Goal: Find specific page/section: Find specific page/section

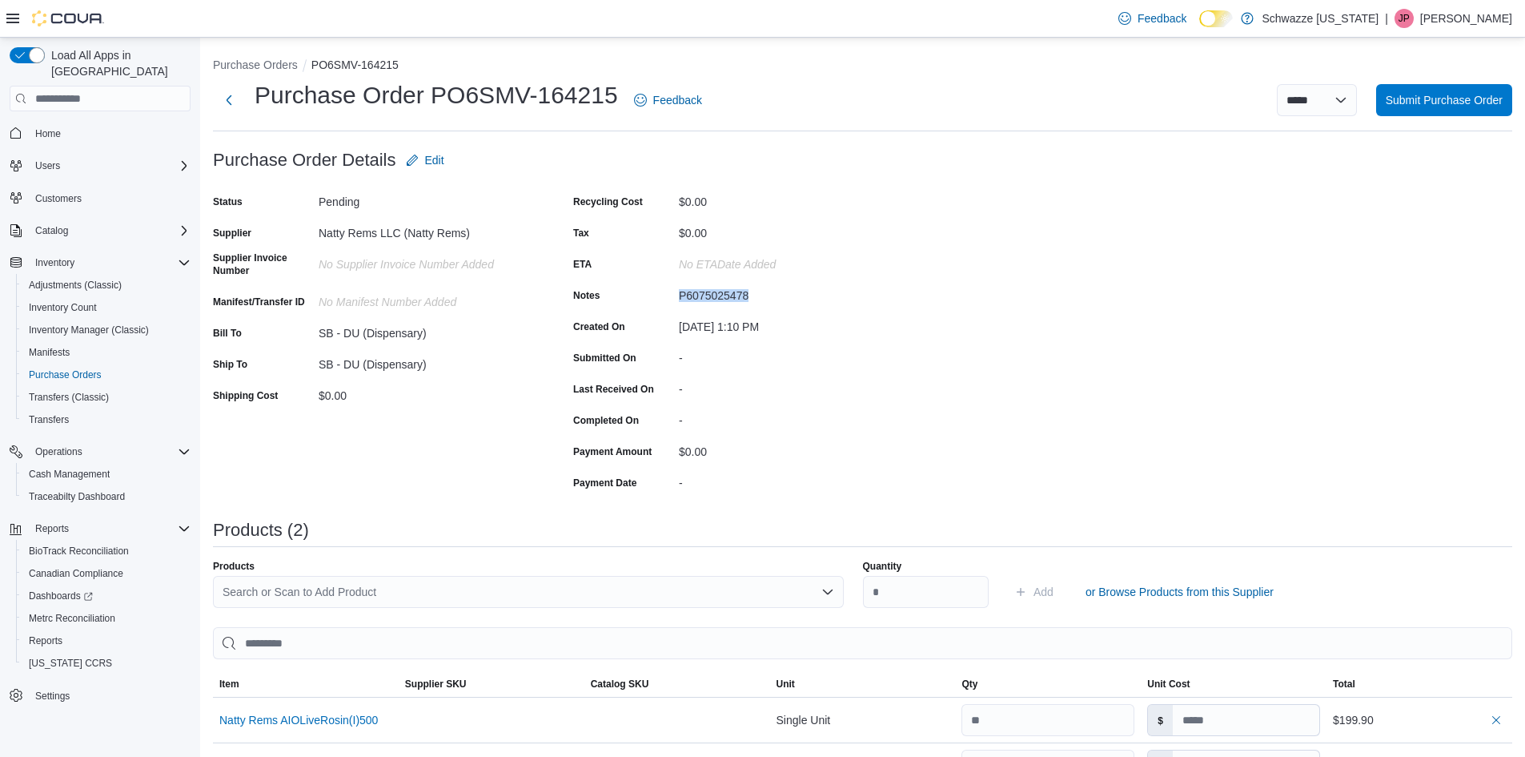
drag, startPoint x: 747, startPoint y: 296, endPoint x: 681, endPoint y: 295, distance: 66.5
click at [681, 295] on div "P6075025478" at bounding box center [786, 292] width 215 height 19
copy div "P6075025478"
click at [885, 268] on div "No ETADate added" at bounding box center [786, 260] width 215 height 19
click at [758, 288] on div "P6075025478" at bounding box center [786, 292] width 215 height 19
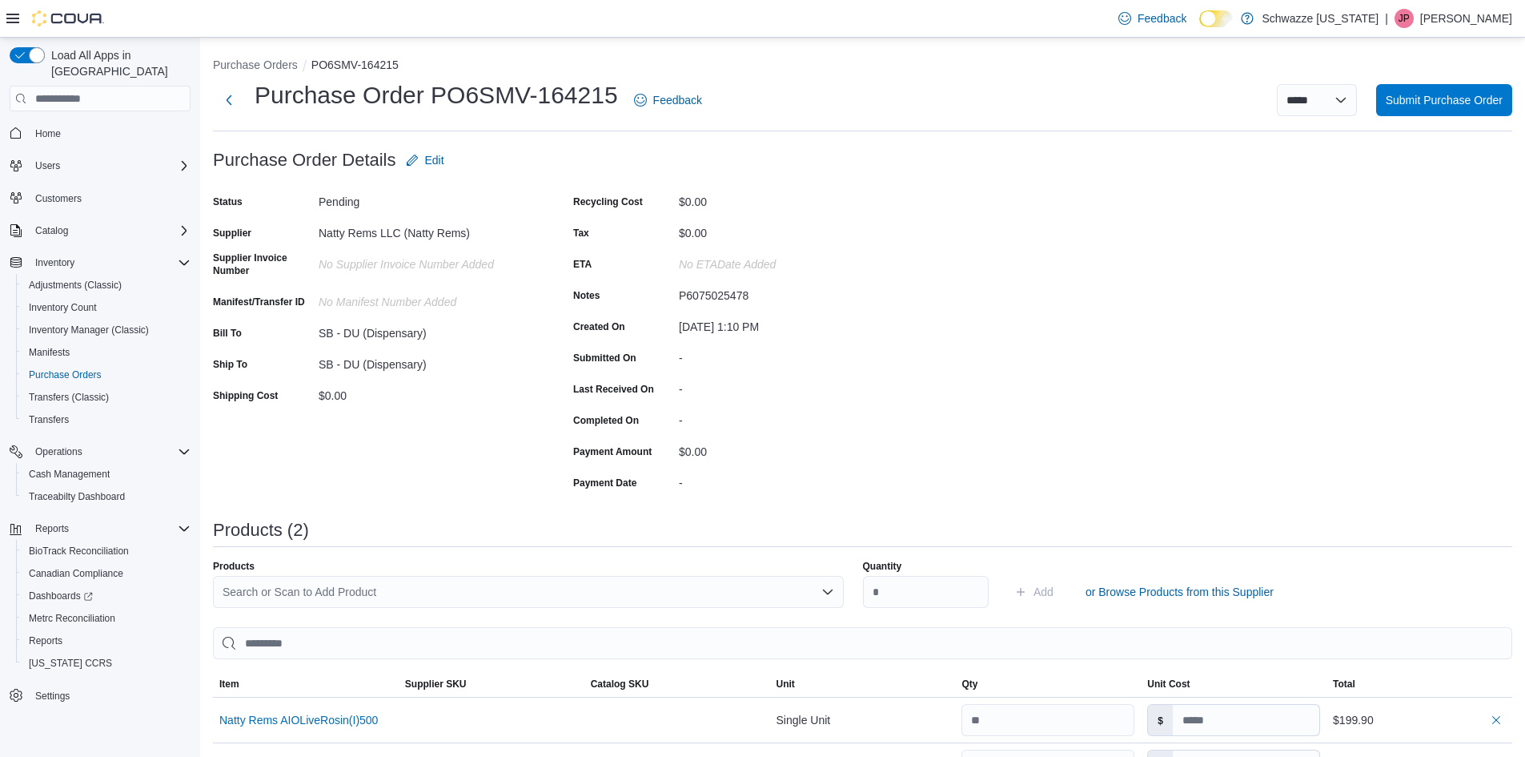
click at [737, 290] on div "P6075025478" at bounding box center [786, 292] width 215 height 19
drag, startPoint x: 737, startPoint y: 290, endPoint x: 841, endPoint y: 261, distance: 108.0
click at [841, 261] on div "No ETADate added" at bounding box center [786, 260] width 215 height 19
click at [264, 67] on button "Purchase Orders" at bounding box center [255, 64] width 85 height 13
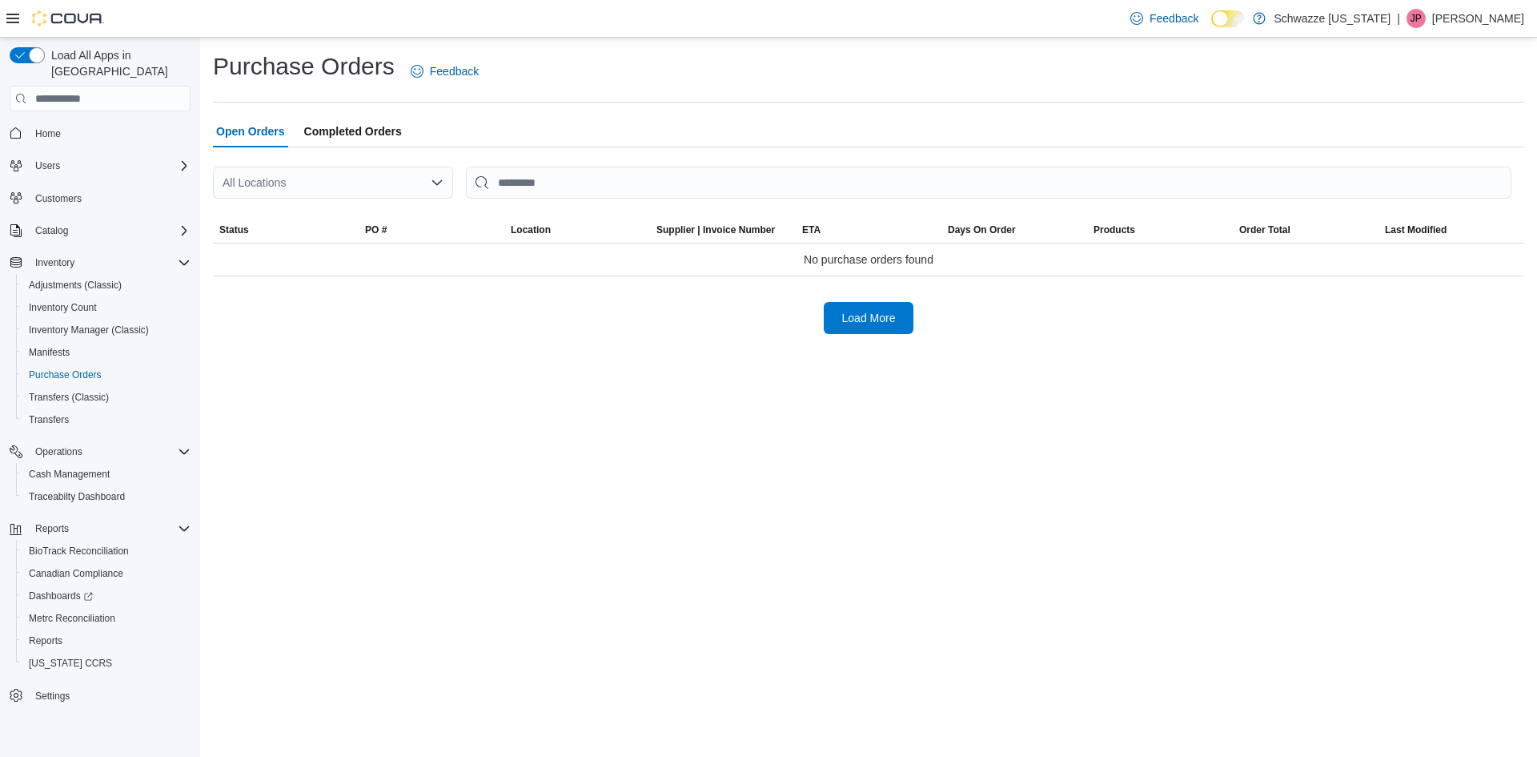
click at [381, 172] on div "All Locations" at bounding box center [333, 183] width 240 height 32
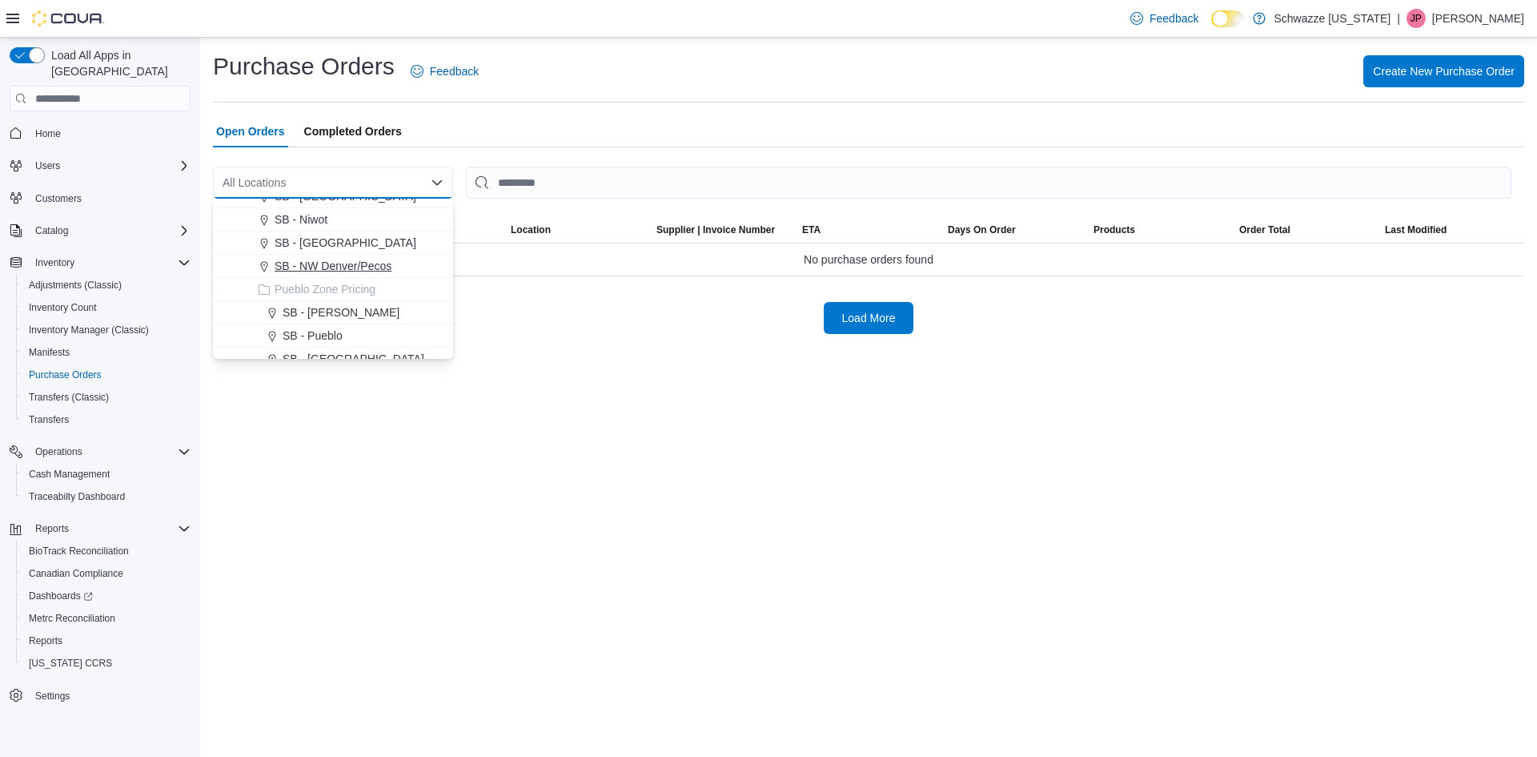
scroll to position [400, 0]
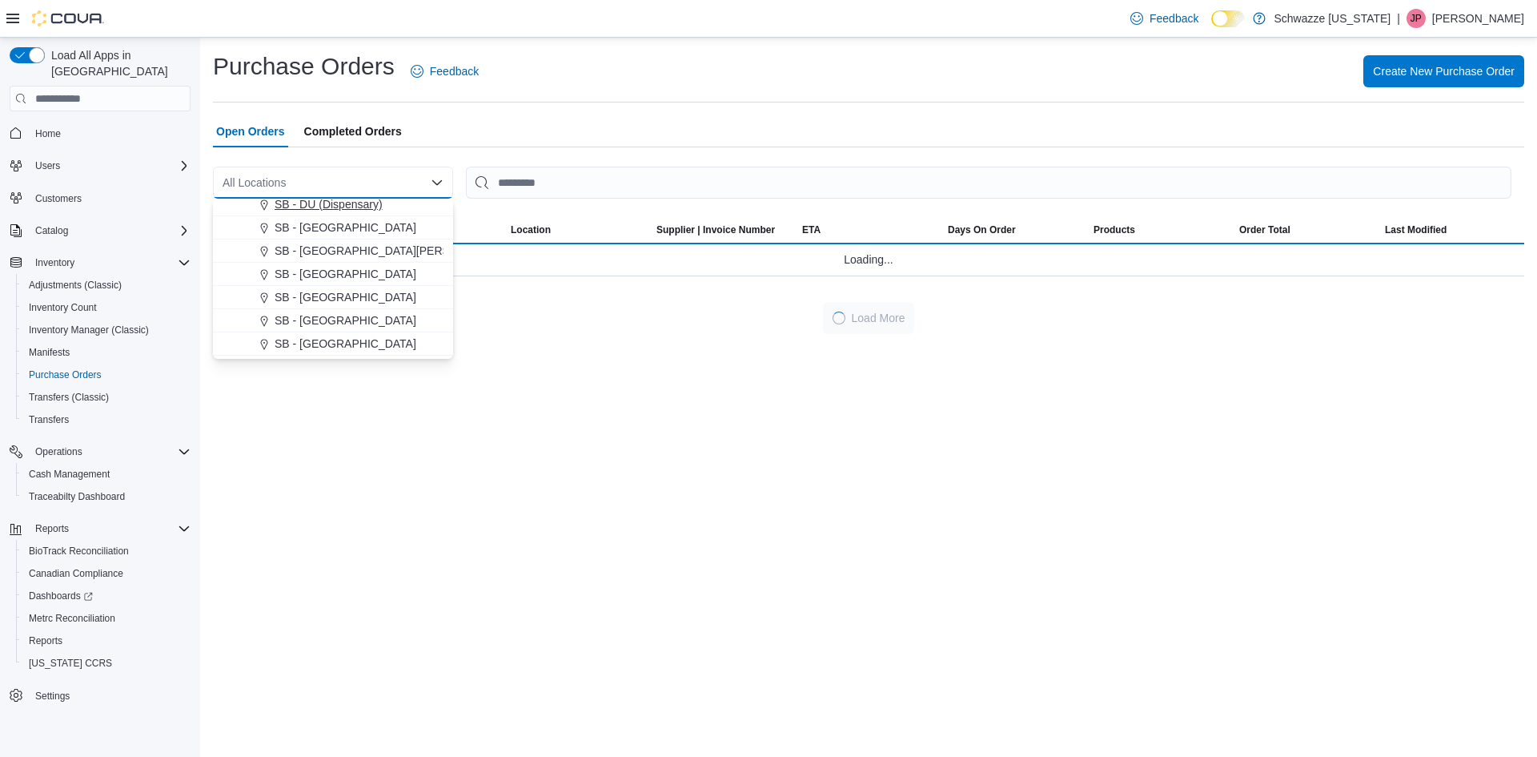
click at [344, 206] on span "SB - DU (Dispensary)" at bounding box center [329, 204] width 108 height 16
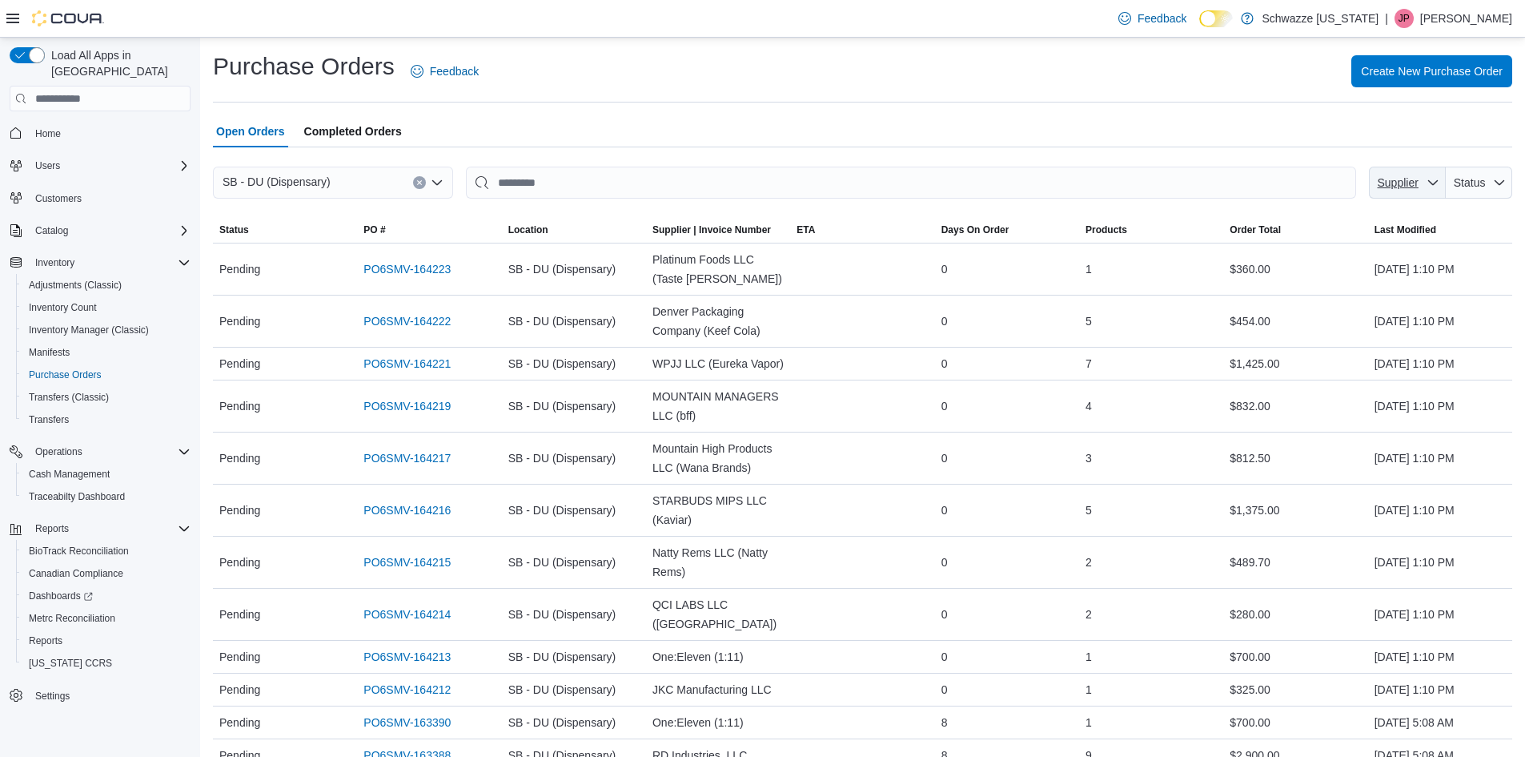
click at [1419, 187] on span "Supplier" at bounding box center [1398, 182] width 41 height 13
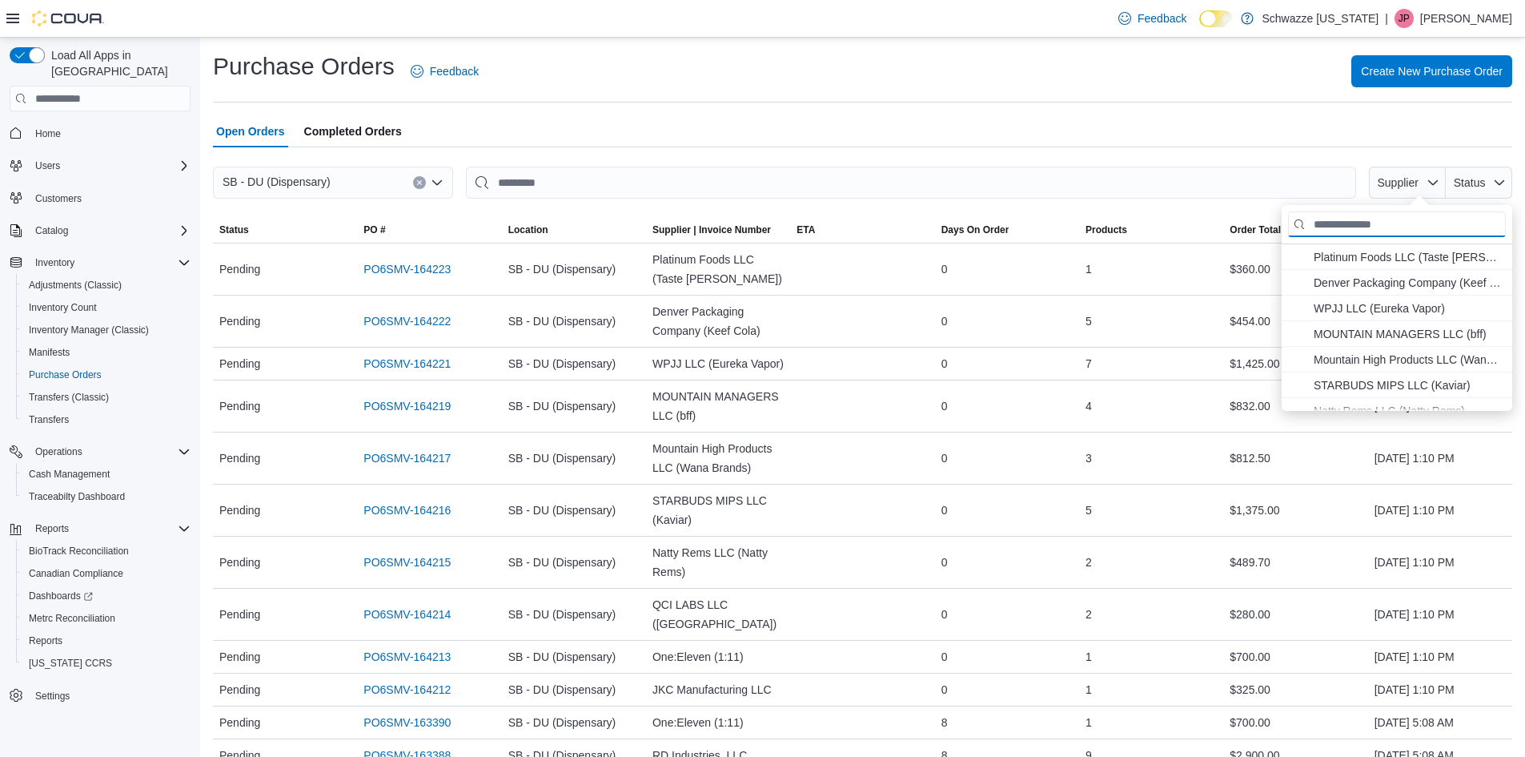
click at [1344, 230] on input "Supplier" at bounding box center [1397, 224] width 218 height 26
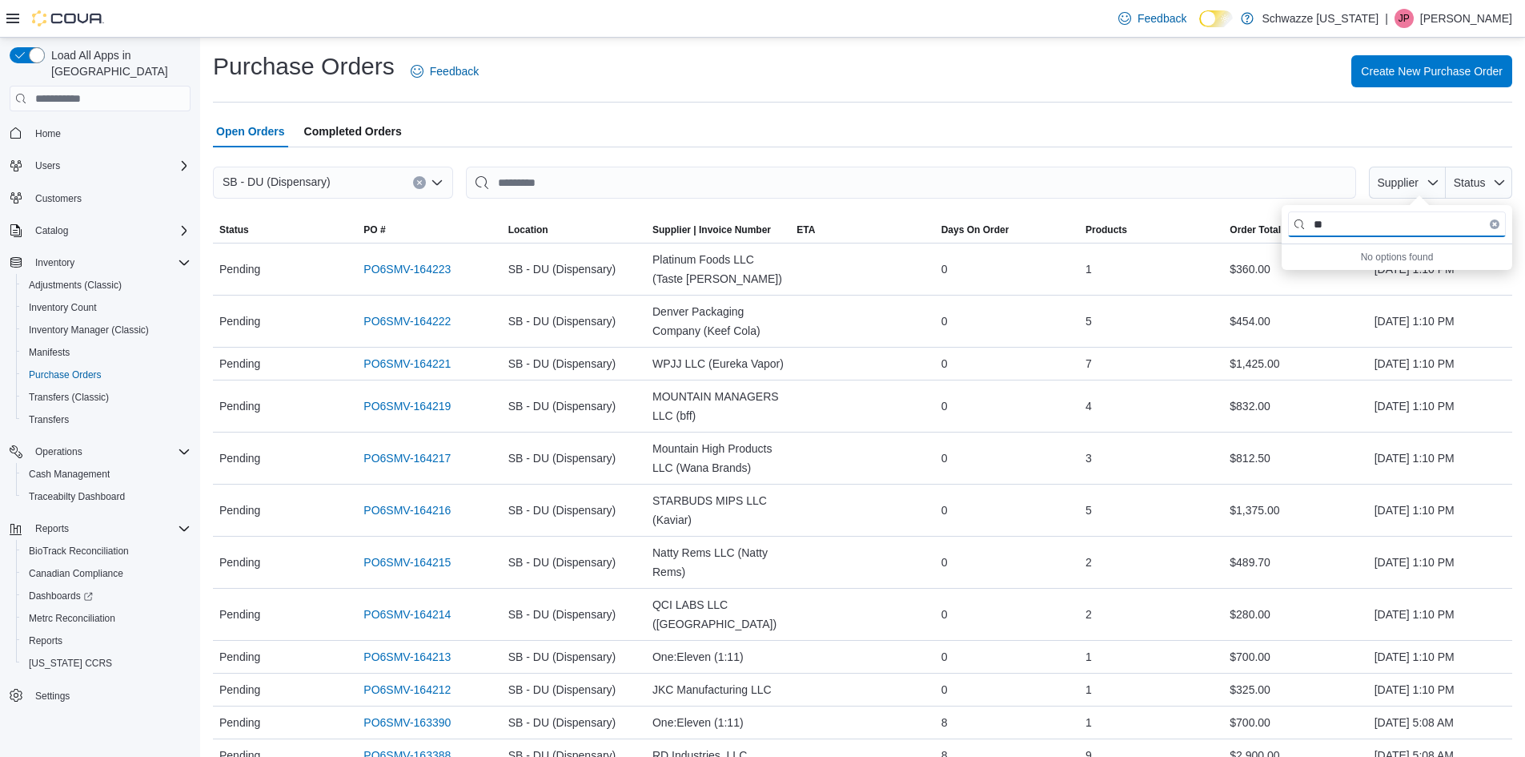
type input "*"
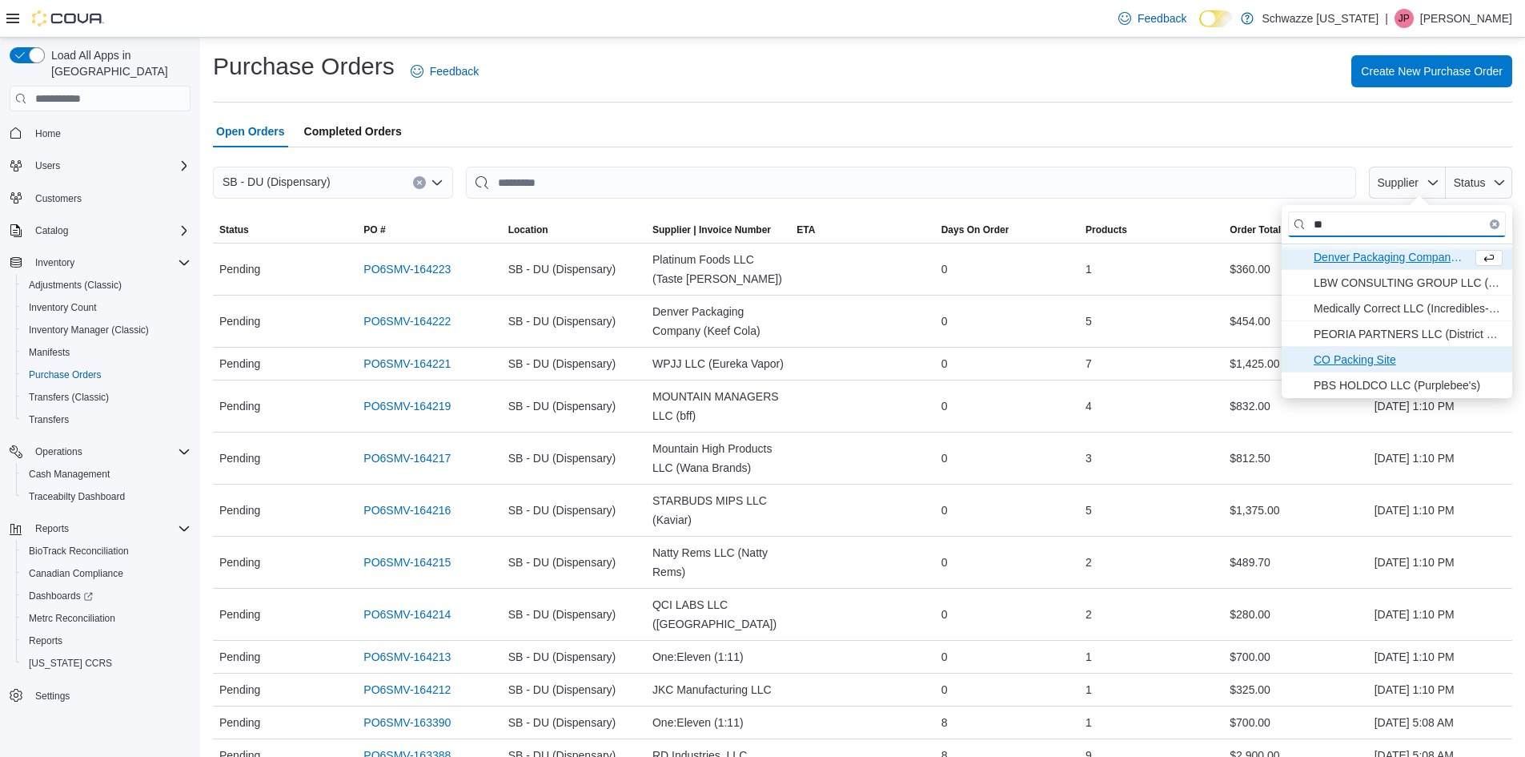
type input "**"
click at [1400, 350] on span "CO Packing Site . To check this option, press Enter." at bounding box center [1408, 359] width 189 height 19
type input "**********"
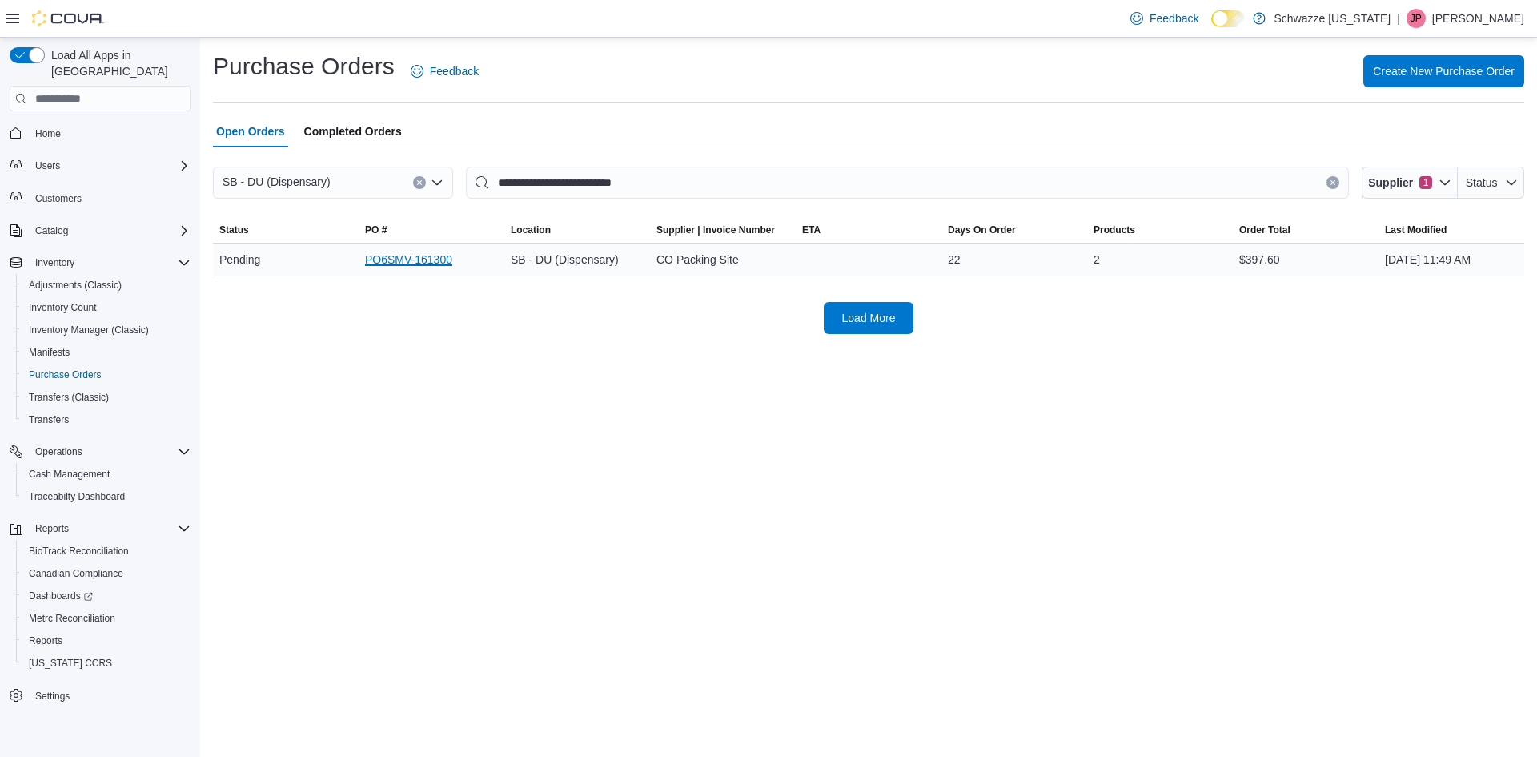
click at [406, 252] on link "PO6SMV-161300" at bounding box center [408, 259] width 87 height 19
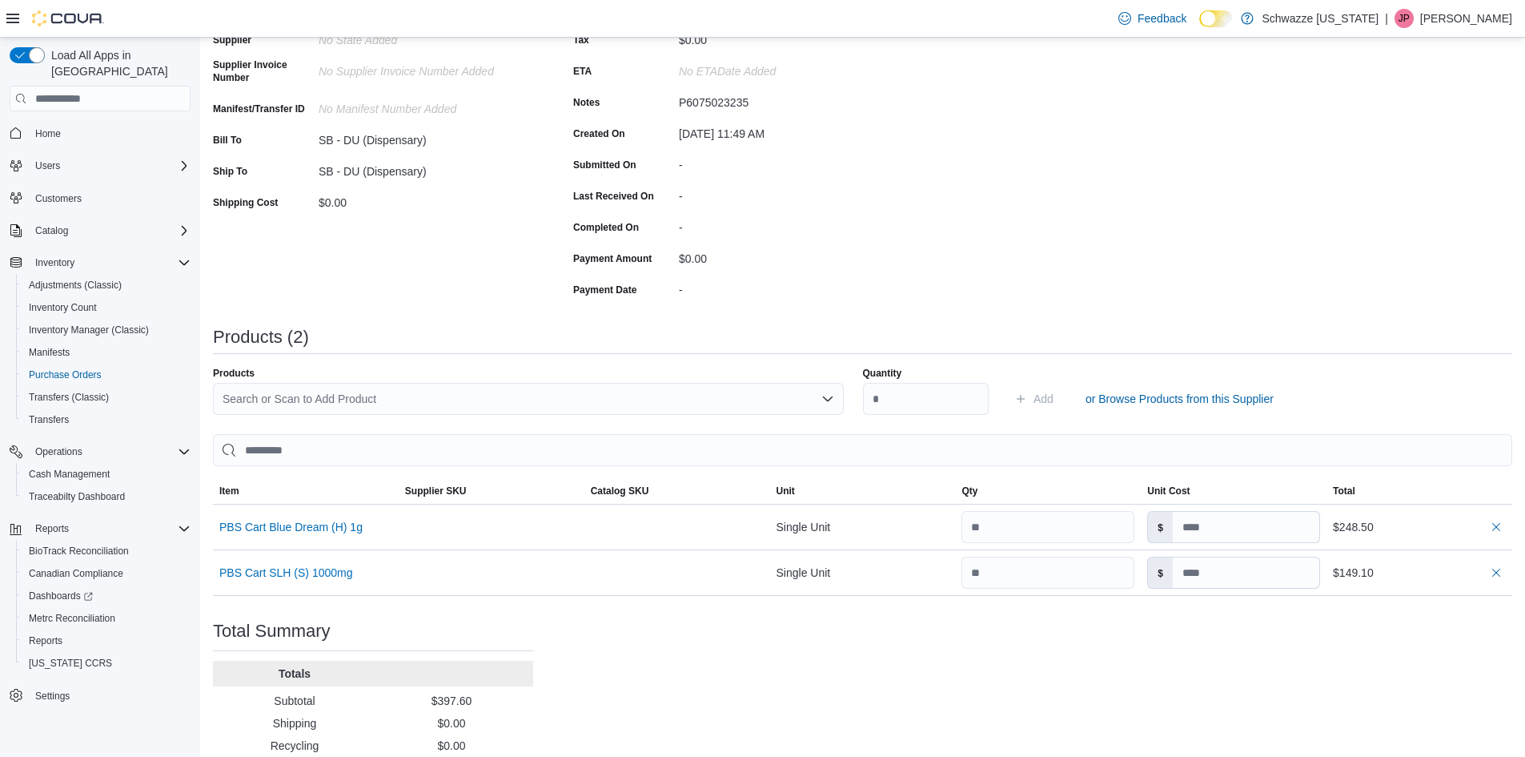
scroll to position [240, 0]
